Goal: Task Accomplishment & Management: Complete application form

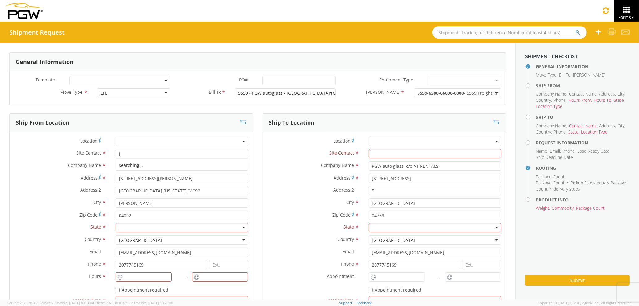
type input "j"
click at [283, 177] on label "Address *" at bounding box center [313, 178] width 101 height 8
click at [369, 177] on input "[STREET_ADDRESS]" at bounding box center [435, 178] width 132 height 9
click at [408, 155] on input "text" at bounding box center [435, 153] width 132 height 9
type input "j"
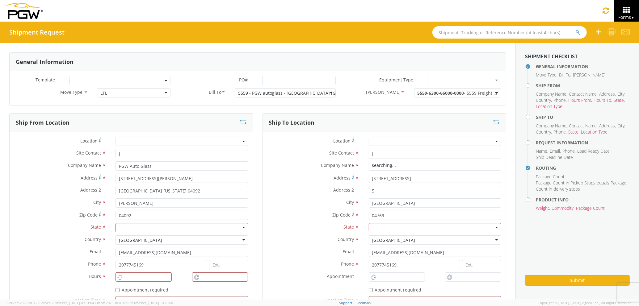
click at [314, 180] on label "Address *" at bounding box center [313, 178] width 101 height 8
click at [369, 180] on input "[STREET_ADDRESS]" at bounding box center [435, 178] width 132 height 9
click at [199, 228] on div at bounding box center [181, 227] width 132 height 9
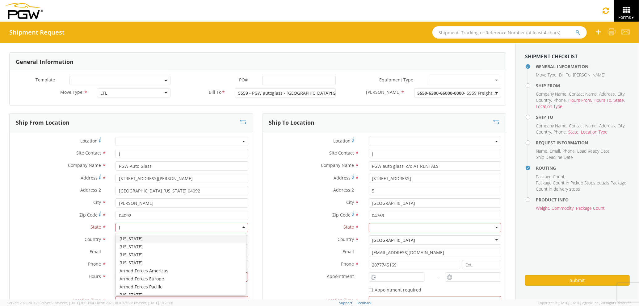
scroll to position [15, 0]
type input "MA"
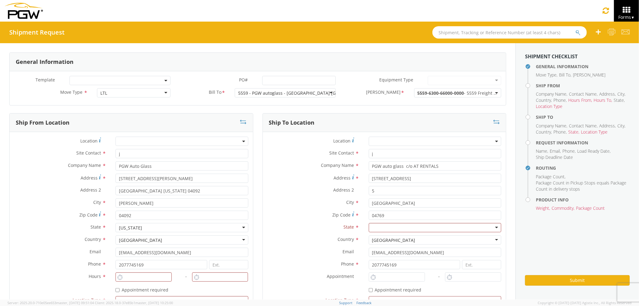
click at [370, 228] on div at bounding box center [435, 227] width 132 height 9
type input "mA"
click at [305, 244] on div "Country * [GEOGRAPHIC_DATA] [GEOGRAPHIC_DATA] [GEOGRAPHIC_DATA] [GEOGRAPHIC_DAT…" at bounding box center [384, 240] width 243 height 9
click at [379, 229] on div at bounding box center [435, 227] width 132 height 9
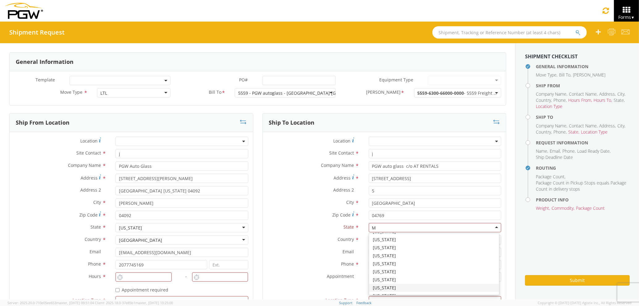
type input "MA"
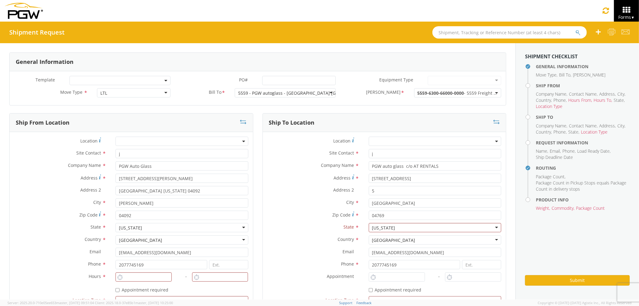
scroll to position [0, 0]
click at [288, 249] on label "Email *" at bounding box center [313, 252] width 101 height 8
click at [369, 249] on input "[EMAIL_ADDRESS][DOMAIN_NAME]" at bounding box center [435, 252] width 132 height 9
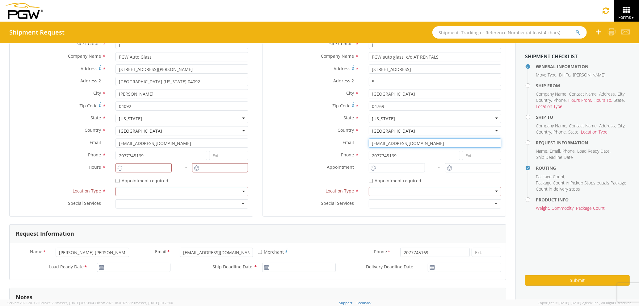
scroll to position [123, 0]
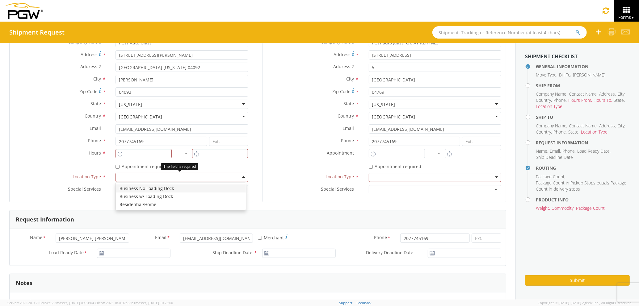
click at [133, 178] on div at bounding box center [181, 177] width 132 height 9
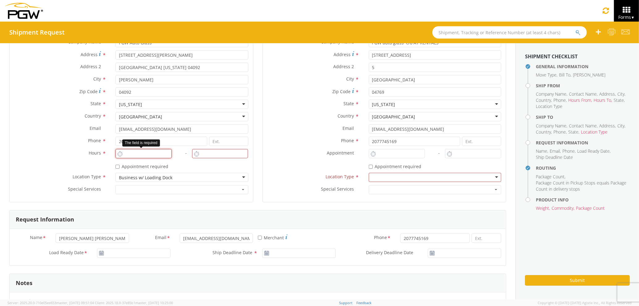
type input "2:00 PM"
type input "3:00 PM"
click at [137, 152] on input "2:00 PM" at bounding box center [143, 153] width 56 height 9
type input "3:00 PM"
click at [200, 154] on input "3:00 PM" at bounding box center [220, 153] width 56 height 9
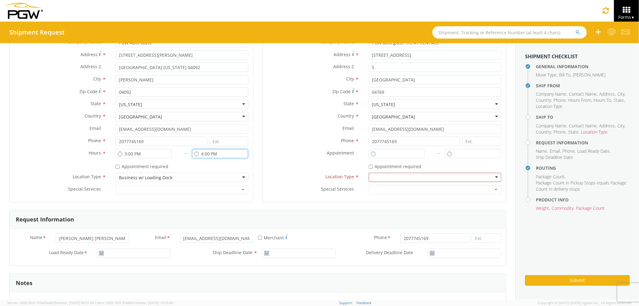
type input "4:00 PM"
click at [404, 154] on input "2:00 PM" at bounding box center [397, 153] width 56 height 9
drag, startPoint x: 408, startPoint y: 154, endPoint x: 344, endPoint y: 158, distance: 64.4
click at [344, 158] on div "Location * Site Contact * j j 1st Pane Auto Glass - ( [PERSON_NAME] ) [STREET_A…" at bounding box center [384, 105] width 243 height 184
type input "7:00 AM"
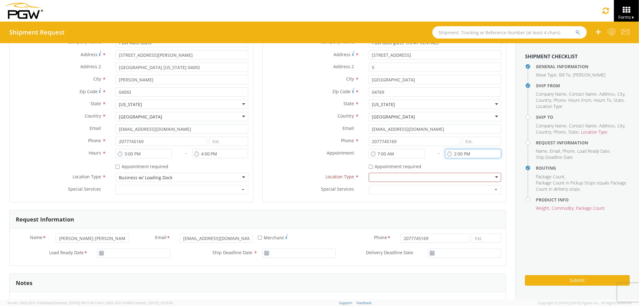
click at [452, 156] on input "2:00 PM" at bounding box center [473, 153] width 56 height 9
drag, startPoint x: 479, startPoint y: 156, endPoint x: 398, endPoint y: 157, distance: 81.5
click at [398, 157] on div "Location * Site Contact * j j 1st Pane Auto Glass - ( [PERSON_NAME] ) [STREET_A…" at bounding box center [384, 105] width 243 height 184
type input "8:00 AM"
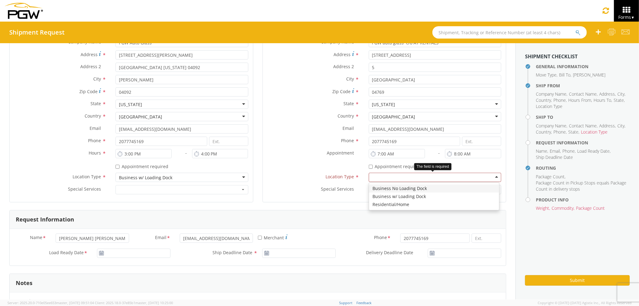
click at [412, 180] on div at bounding box center [435, 177] width 132 height 9
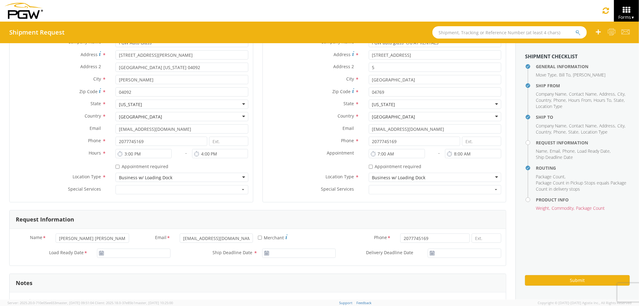
click at [139, 259] on div "Load Ready Date *" at bounding box center [92, 255] width 165 height 12
type input "[DATE]"
click at [143, 255] on input "[DATE]" at bounding box center [133, 253] width 73 height 9
click at [136, 198] on td "1" at bounding box center [139, 195] width 13 height 9
type input "[DATE]"
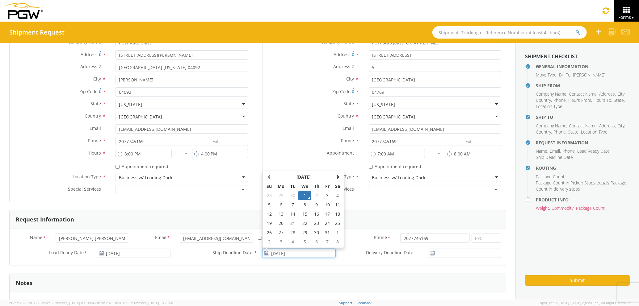
click at [280, 251] on input "[DATE]" at bounding box center [298, 253] width 73 height 9
drag, startPoint x: 303, startPoint y: 196, endPoint x: 349, endPoint y: 224, distance: 54.1
click at [306, 196] on td "1" at bounding box center [304, 195] width 13 height 9
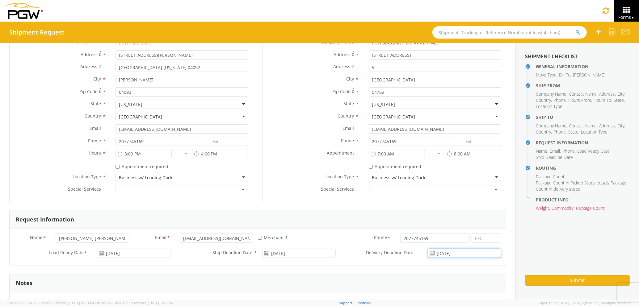
click at [445, 252] on input "[DATE]" at bounding box center [464, 253] width 73 height 9
click at [468, 194] on td "2" at bounding box center [473, 195] width 11 height 9
type input "[DATE]"
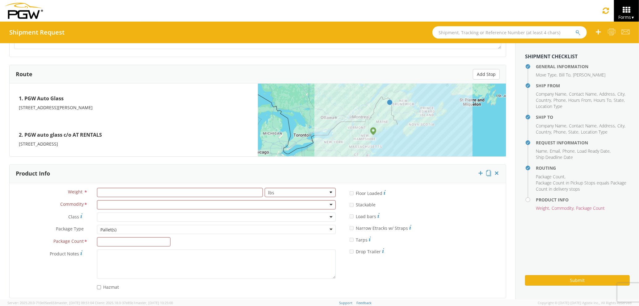
scroll to position [471, 0]
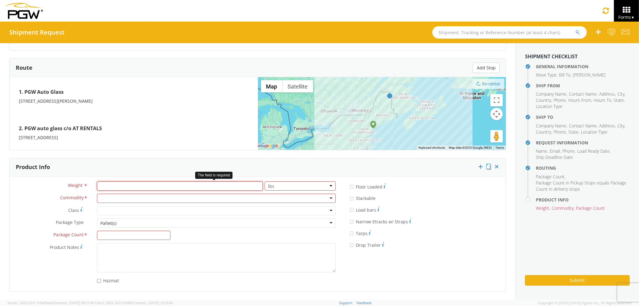
click at [139, 183] on input "number" at bounding box center [180, 186] width 166 height 9
type input "800"
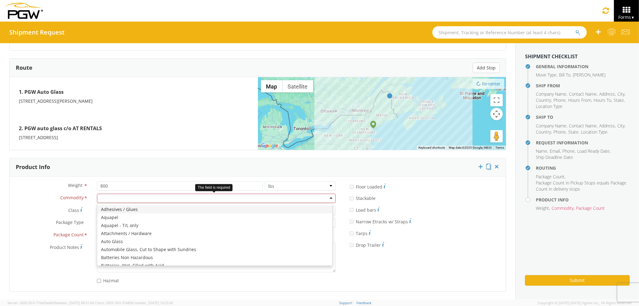
click at [140, 194] on div at bounding box center [216, 198] width 239 height 9
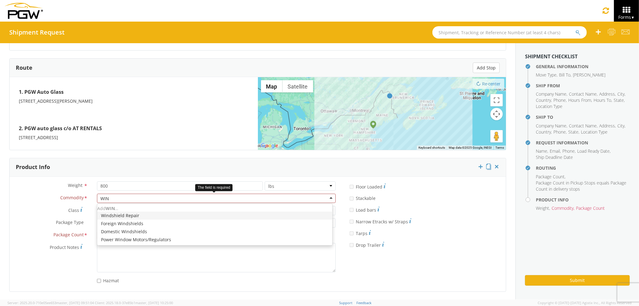
type input "WIND"
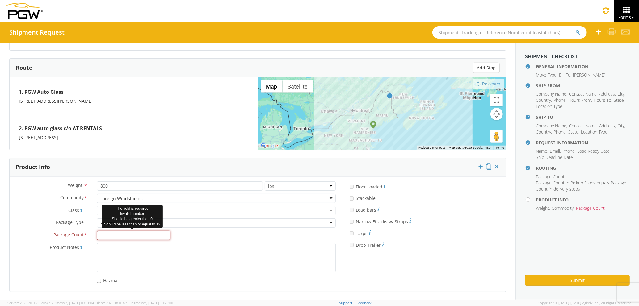
click at [125, 235] on input "Package Count *" at bounding box center [133, 235] width 73 height 9
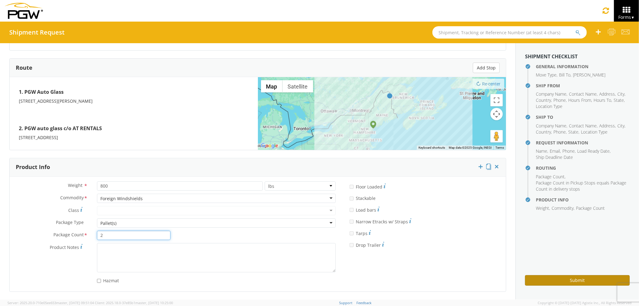
type input "2"
click at [559, 278] on button "Submit" at bounding box center [577, 280] width 105 height 10
